Goal: Task Accomplishment & Management: Manage account settings

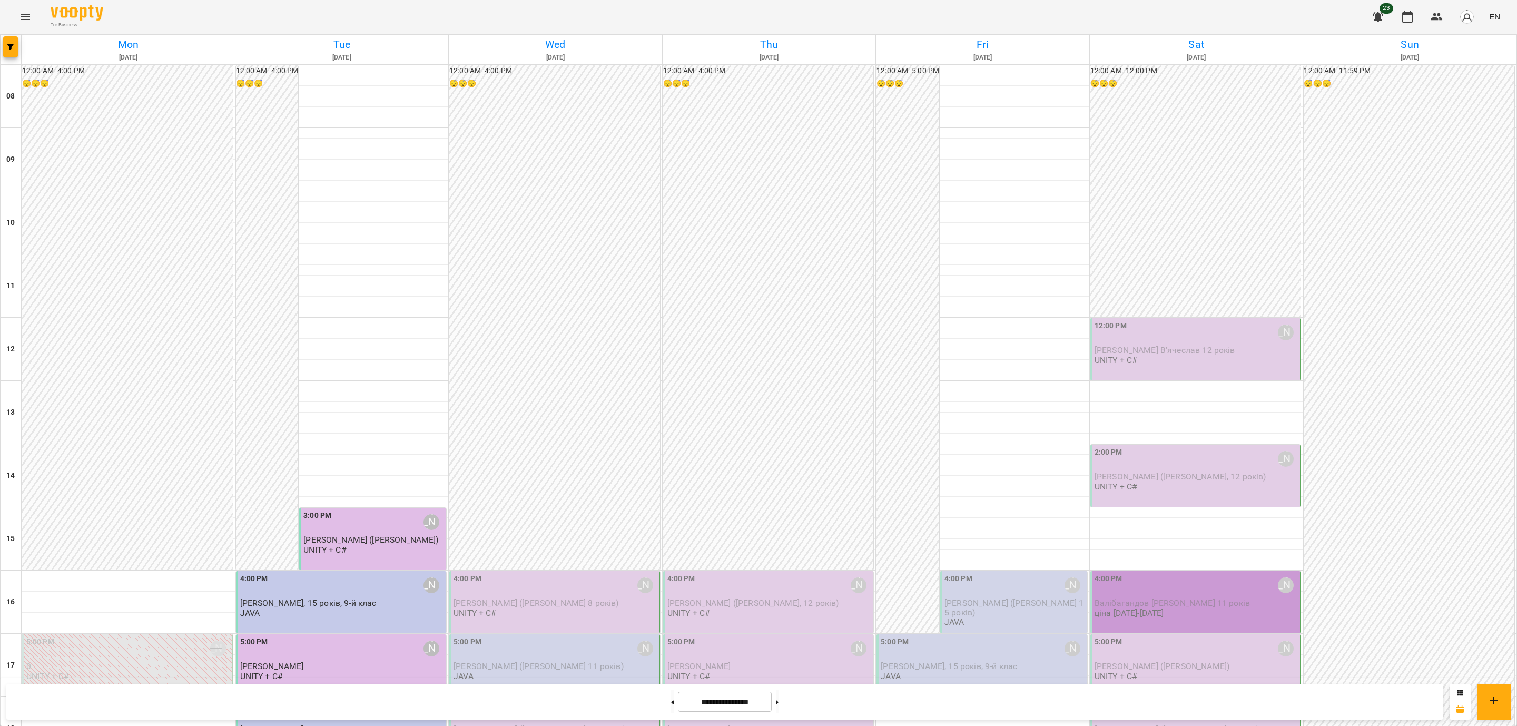
scroll to position [397, 0]
click at [463, 598] on span "[PERSON_NAME] ([PERSON_NAME] 8 років)" at bounding box center [535, 603] width 165 height 10
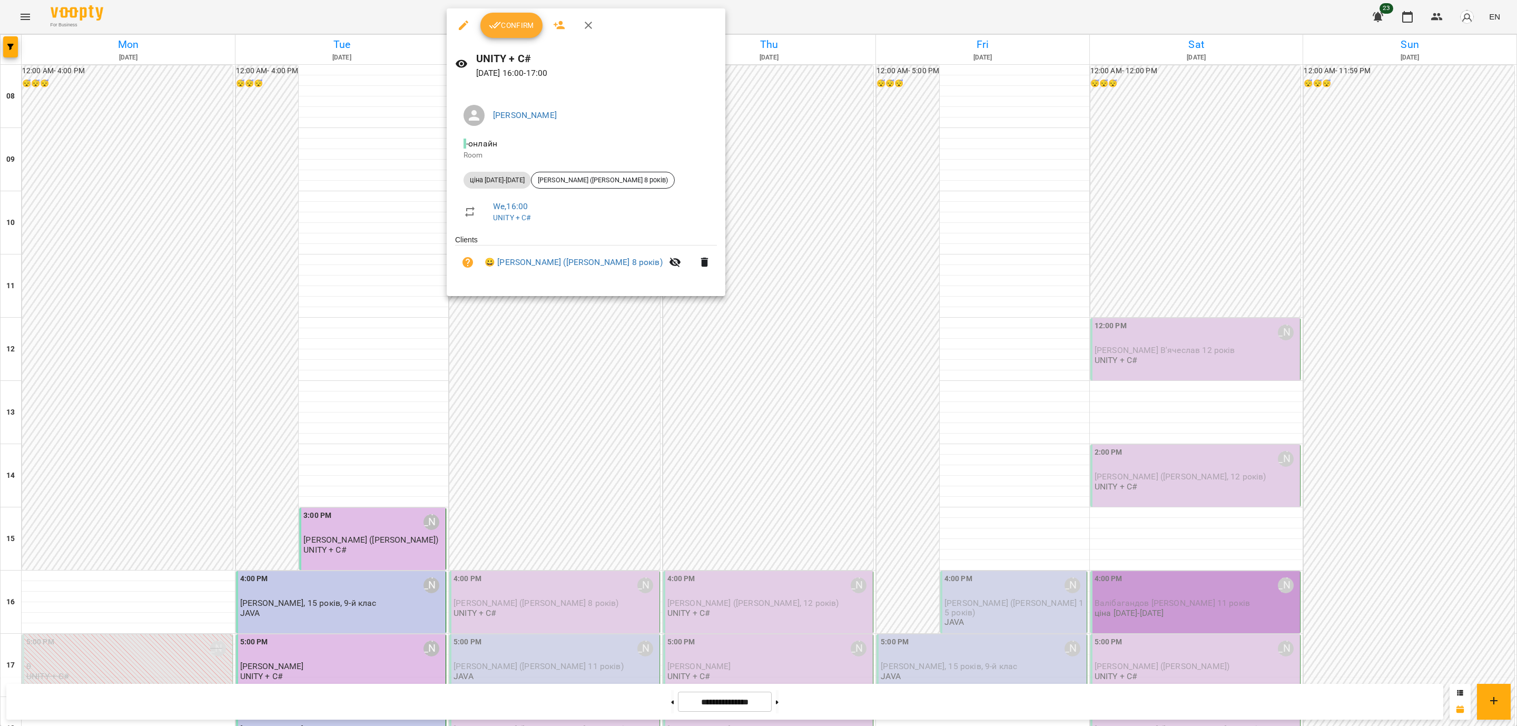
click at [492, 9] on div "Confirm" at bounding box center [586, 25] width 279 height 34
click at [504, 15] on button "Confirm" at bounding box center [511, 25] width 62 height 25
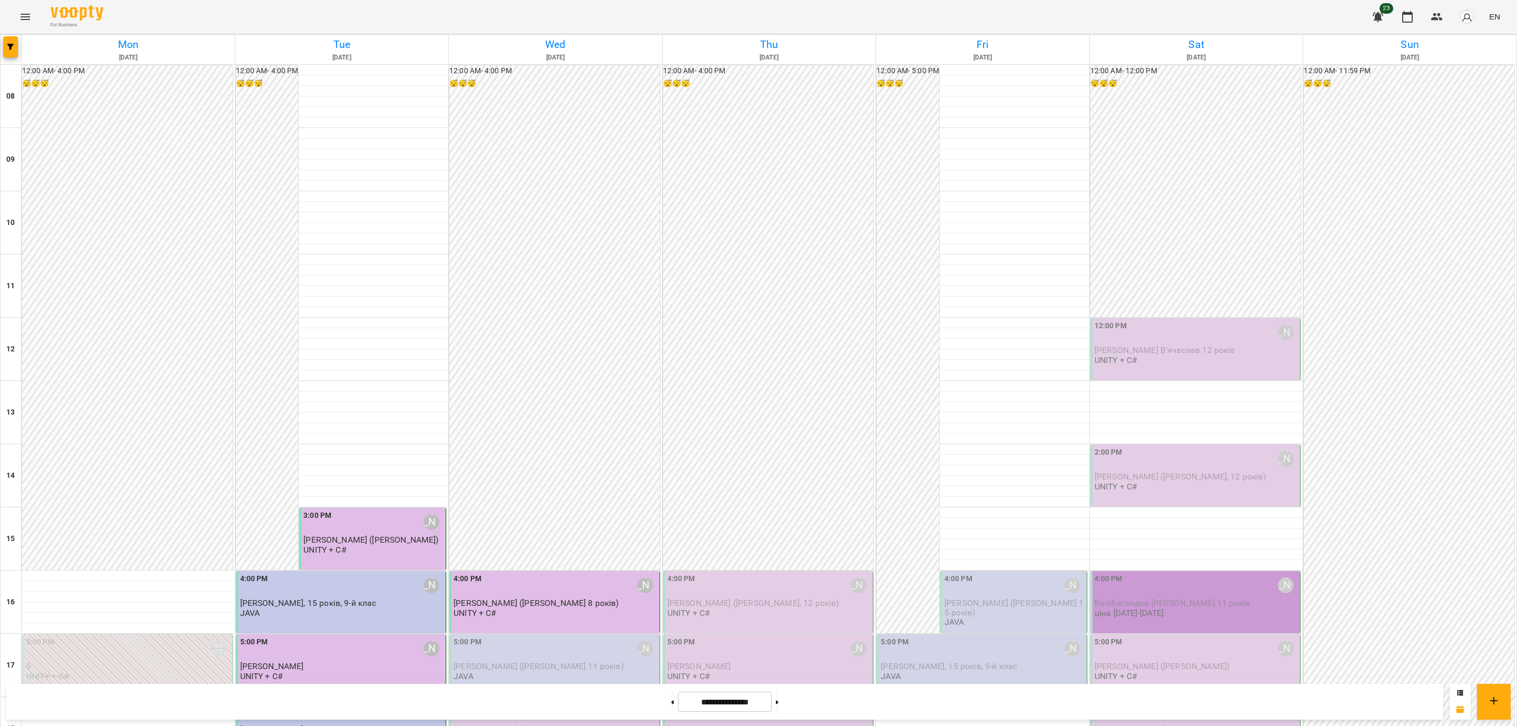
scroll to position [79, 0]
click at [474, 636] on div "5:00 PM" at bounding box center [467, 648] width 28 height 24
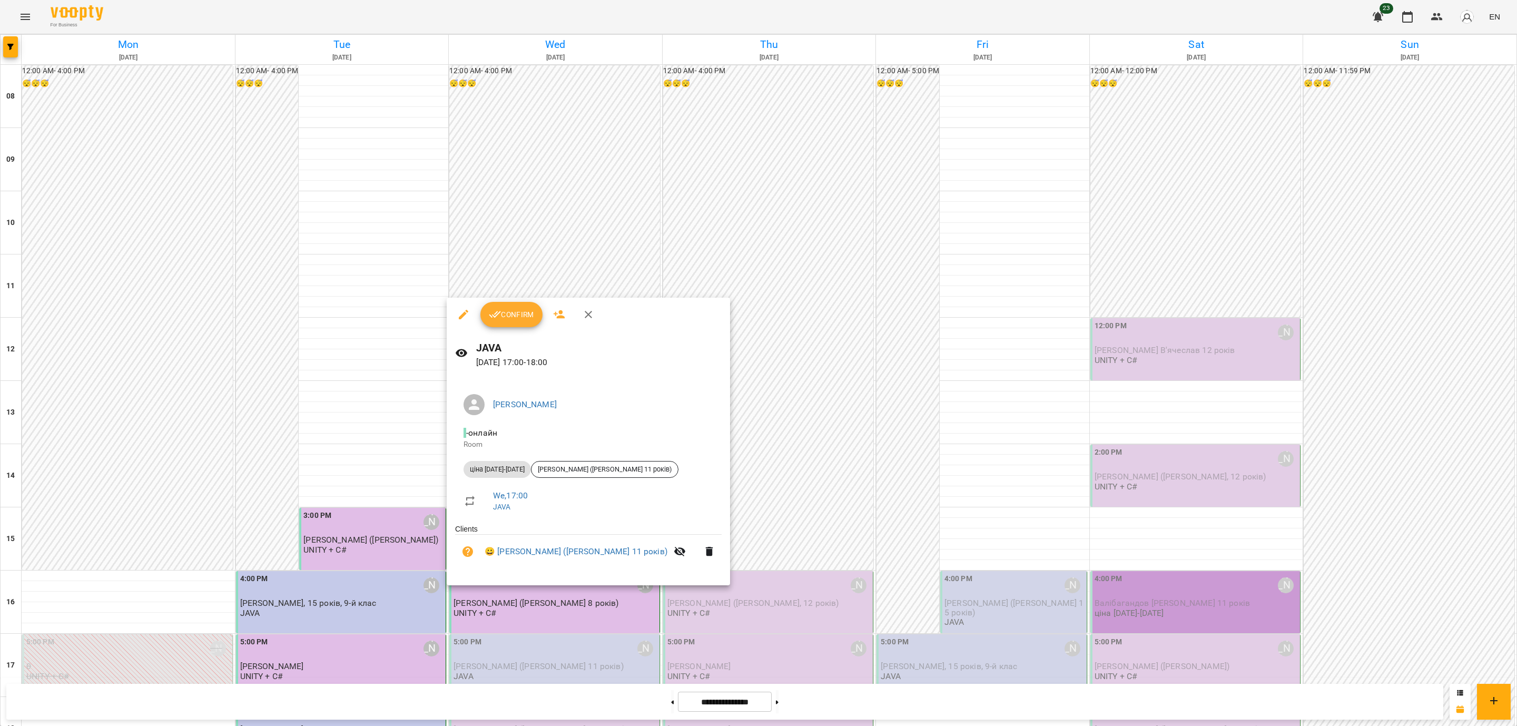
click at [506, 322] on button "Confirm" at bounding box center [511, 314] width 62 height 25
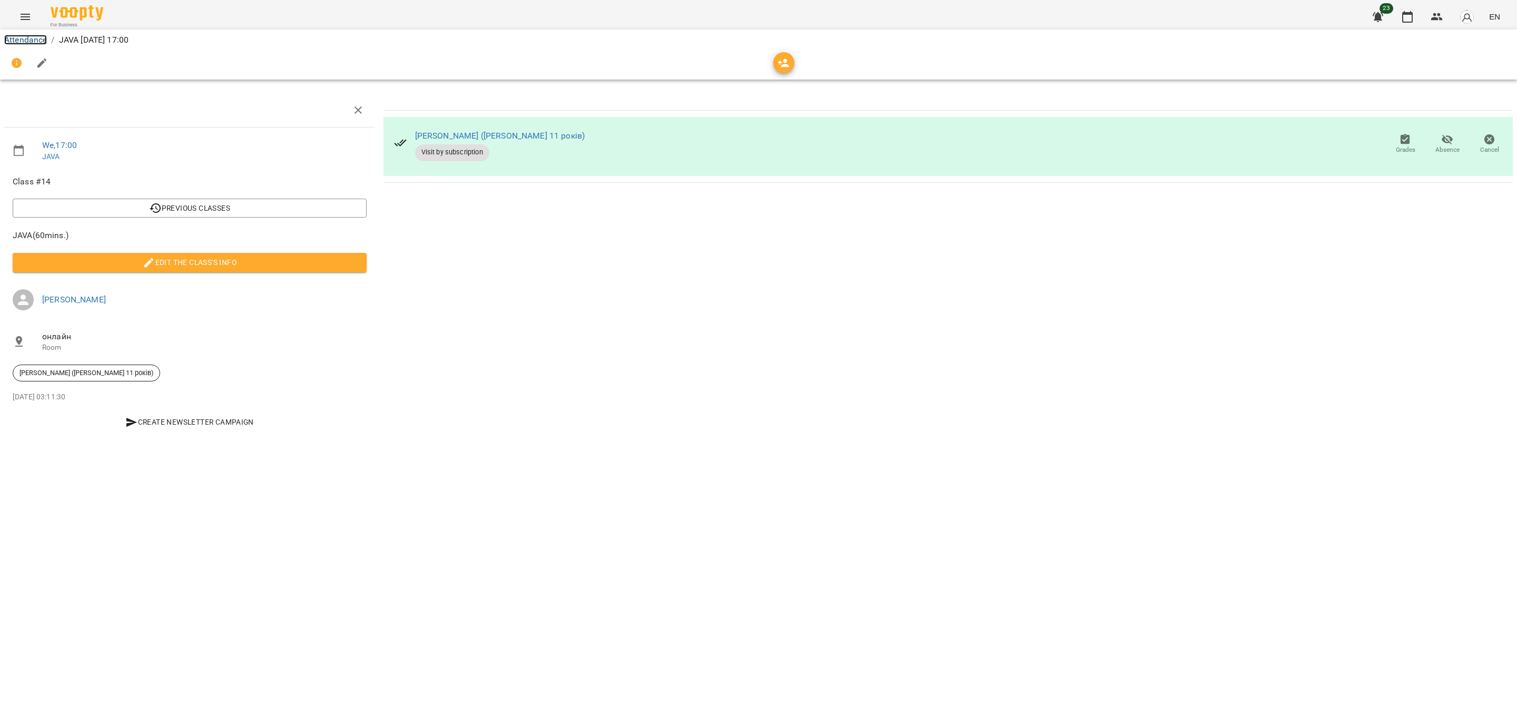
click at [37, 38] on link "Attendance" at bounding box center [25, 40] width 43 height 10
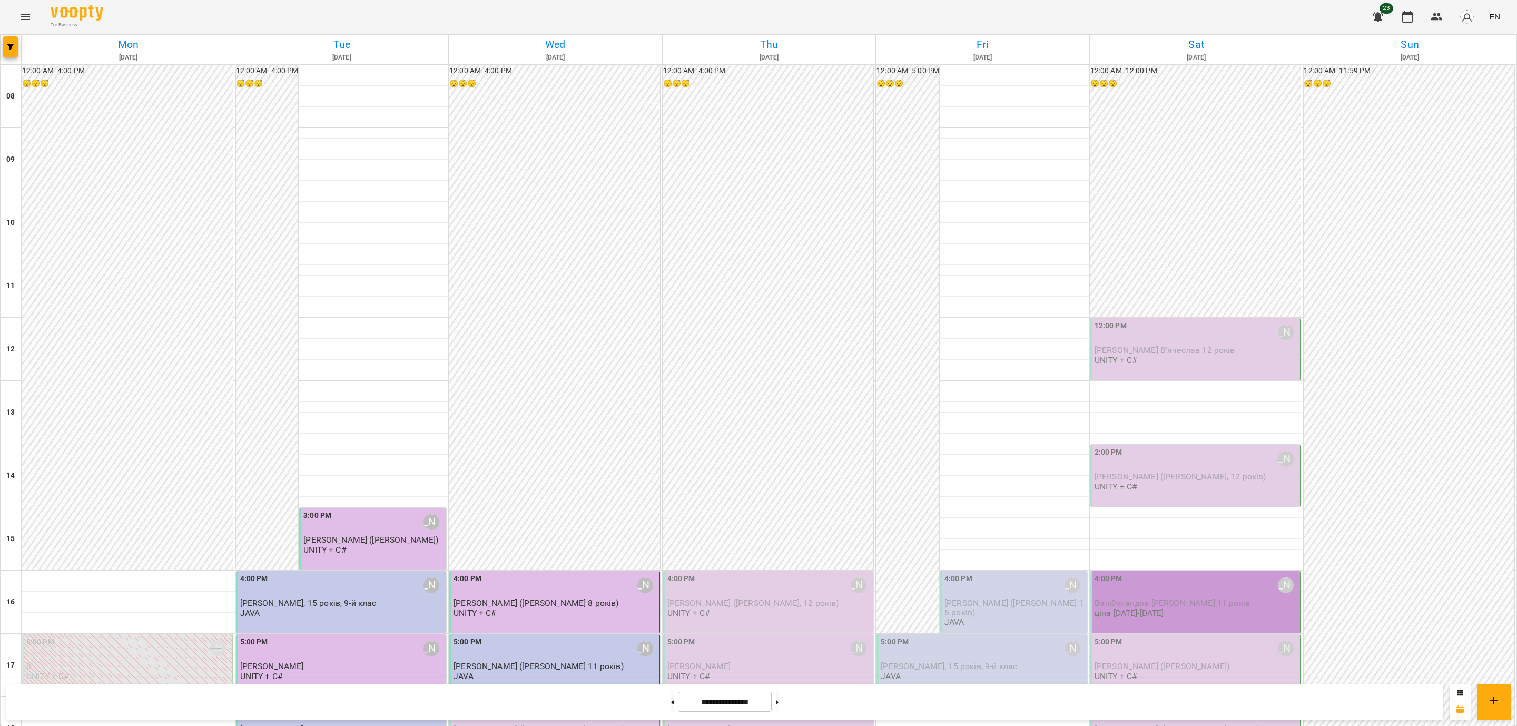
scroll to position [397, 0]
